Goal: Task Accomplishment & Management: Manage account settings

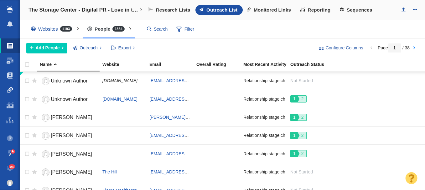
click at [7, 90] on span at bounding box center [10, 90] width 6 height 6
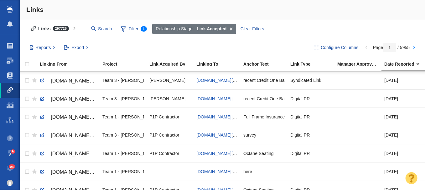
scroll to position [0, 0]
click at [41, 117] on link at bounding box center [42, 117] width 6 height 6
click at [207, 118] on span "www.fullframeinsurance.com/how-photos-shape-travel-plans" at bounding box center [219, 116] width 46 height 5
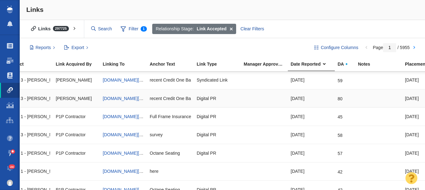
scroll to position [0, 0]
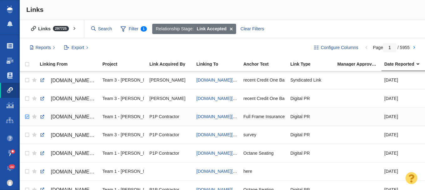
checkbox input "true"
click at [28, 117] on input "checkbox" at bounding box center [26, 117] width 9 height 14
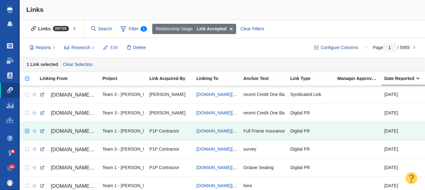
click at [112, 49] on span "Edit" at bounding box center [114, 47] width 8 height 7
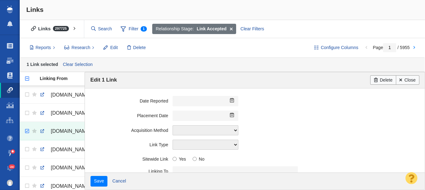
scroll to position [173, 0]
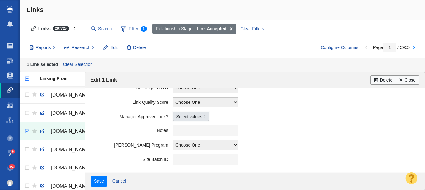
click at [183, 116] on link "Select values" at bounding box center [190, 116] width 37 height 9
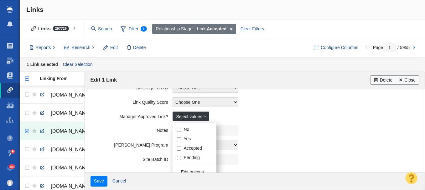
click at [179, 139] on input "Yes" at bounding box center [179, 139] width 4 height 4
checkbox input "true"
click at [121, 126] on label "Notes" at bounding box center [131, 130] width 82 height 8
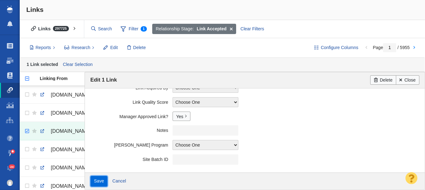
click at [100, 184] on input "Save" at bounding box center [98, 181] width 17 height 11
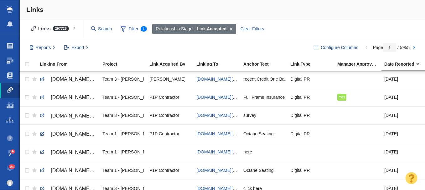
scroll to position [0, 0]
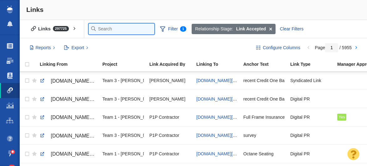
click at [103, 29] on input "text" at bounding box center [122, 28] width 66 height 11
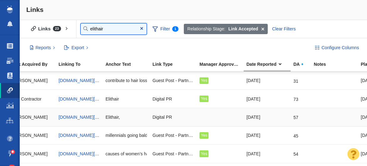
scroll to position [0, 132]
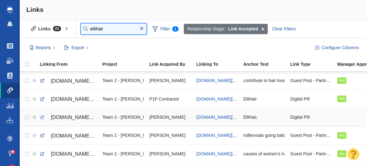
type input "elithair"
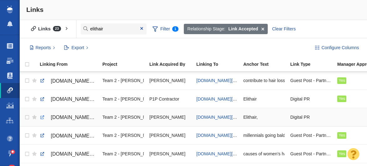
click at [40, 118] on link at bounding box center [42, 118] width 6 height 6
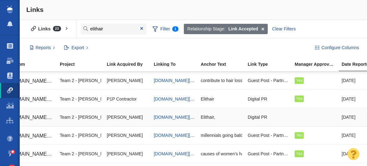
scroll to position [0, 0]
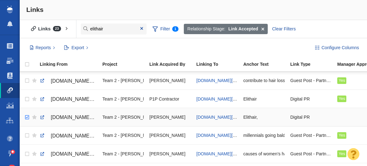
checkbox input "true"
click at [27, 118] on input "checkbox" at bounding box center [26, 118] width 9 height 14
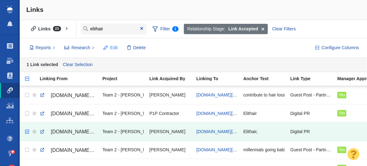
click at [114, 49] on span "Edit" at bounding box center [114, 47] width 8 height 7
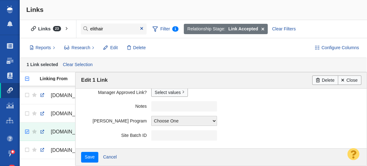
scroll to position [181, 0]
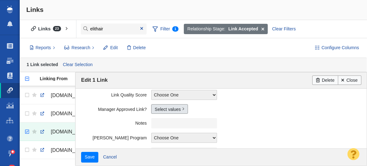
click at [166, 111] on link "Select values" at bounding box center [169, 108] width 37 height 9
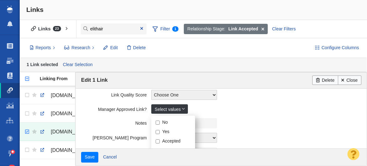
click at [157, 133] on input "Yes" at bounding box center [158, 132] width 4 height 4
checkbox input "true"
click at [105, 119] on label "Notes" at bounding box center [116, 122] width 70 height 8
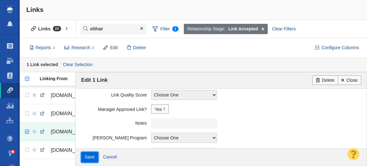
click at [89, 159] on input "Save" at bounding box center [89, 157] width 17 height 11
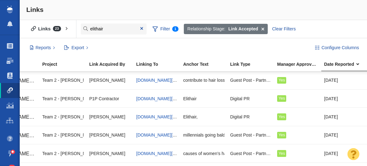
scroll to position [0, 0]
